Goal: Task Accomplishment & Management: Complete application form

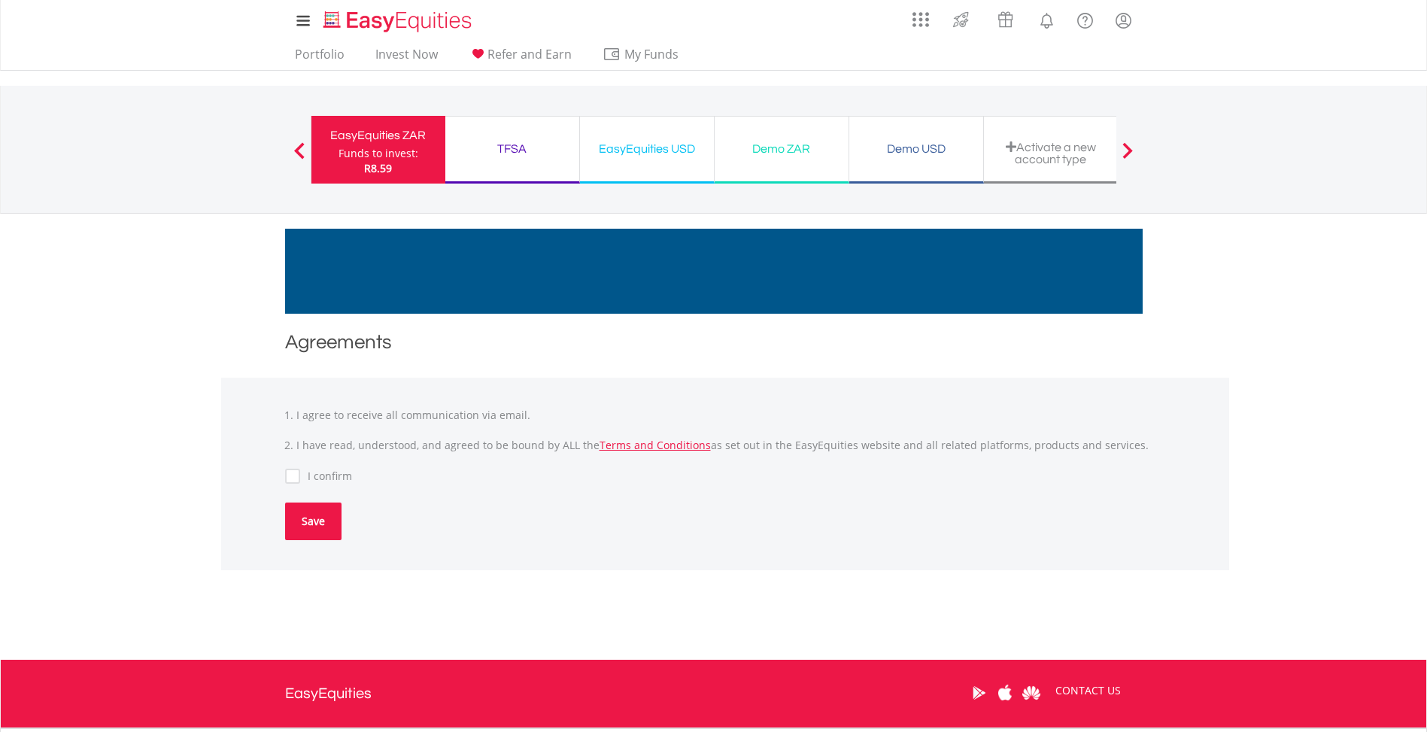
click at [319, 525] on button "Save" at bounding box center [313, 521] width 56 height 38
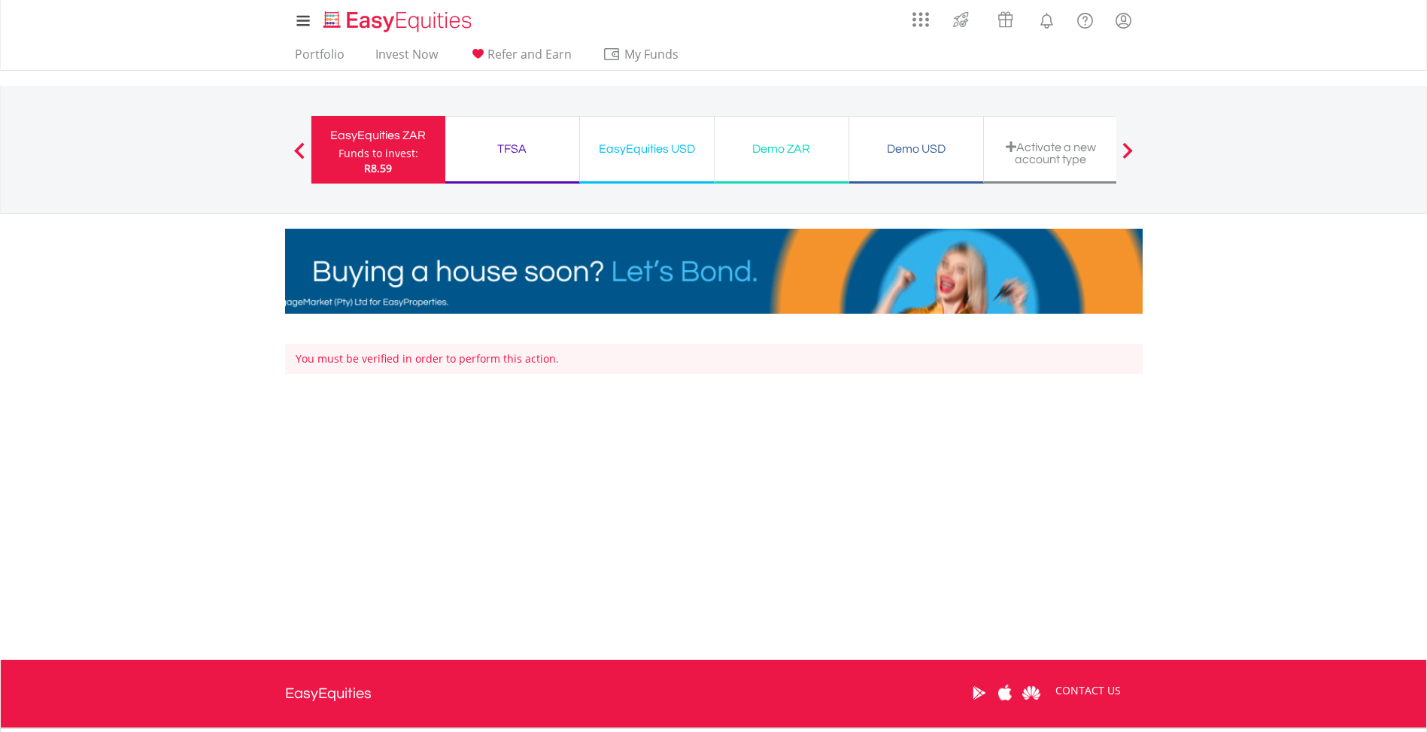
click at [1128, 153] on span at bounding box center [1127, 150] width 11 height 17
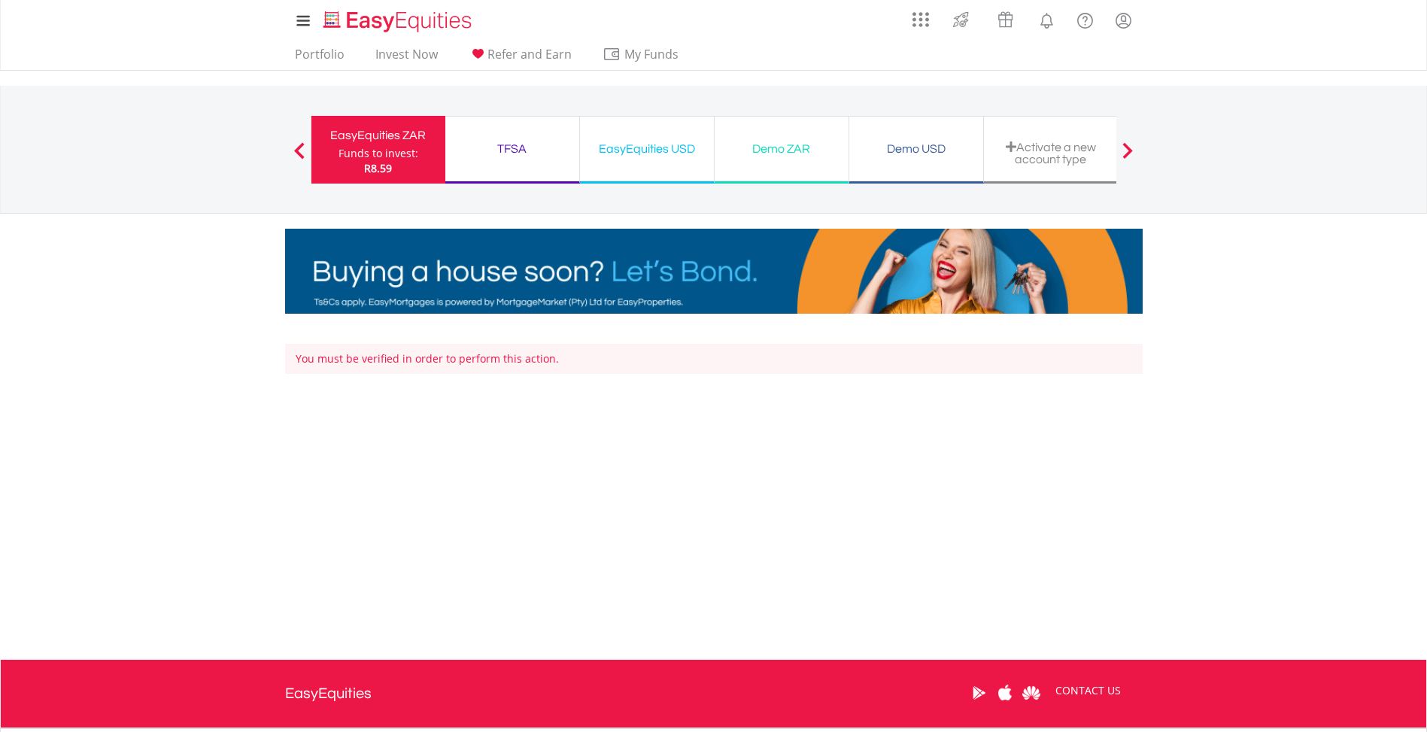
click at [463, 360] on div "You must be verified in order to perform this action." at bounding box center [713, 359] width 857 height 30
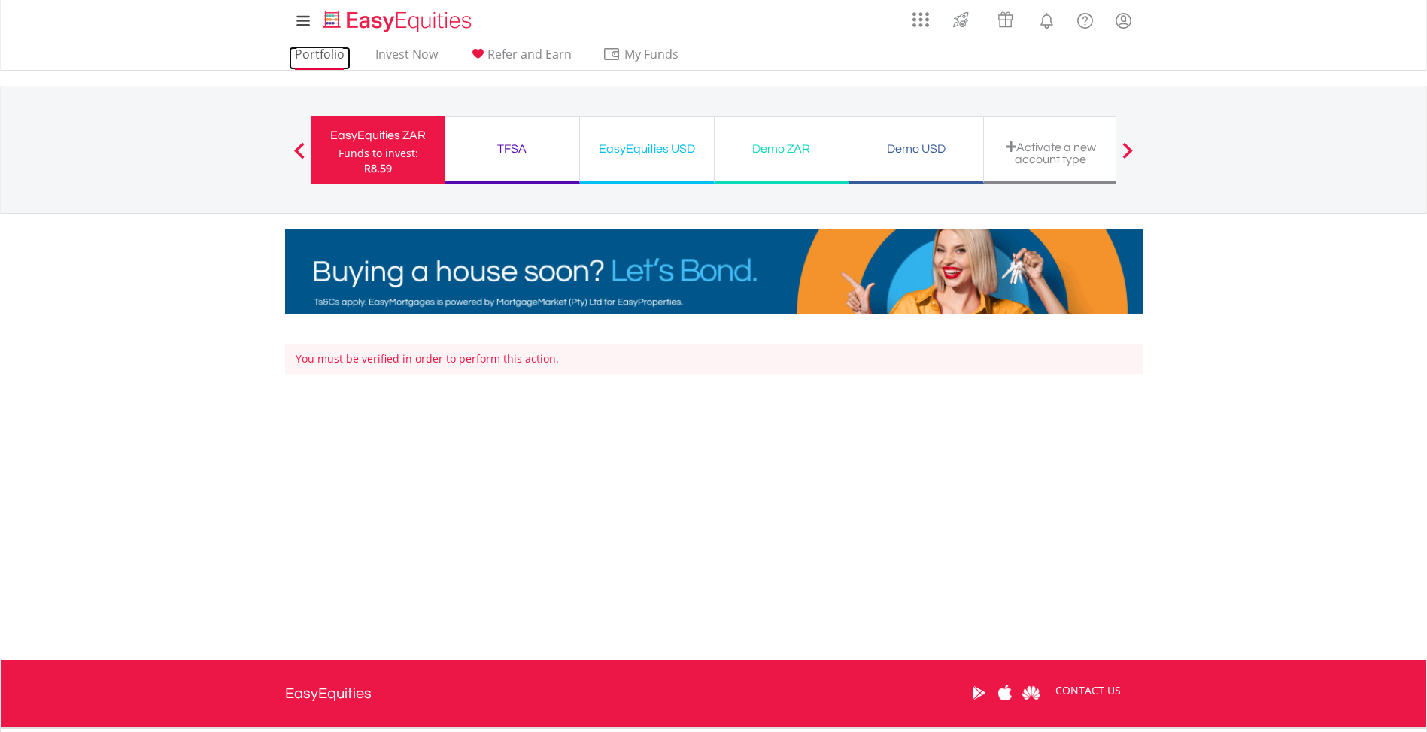
click at [329, 54] on link "Portfolio" at bounding box center [320, 58] width 62 height 23
